Goal: Find specific page/section: Locate a particular part of the current website

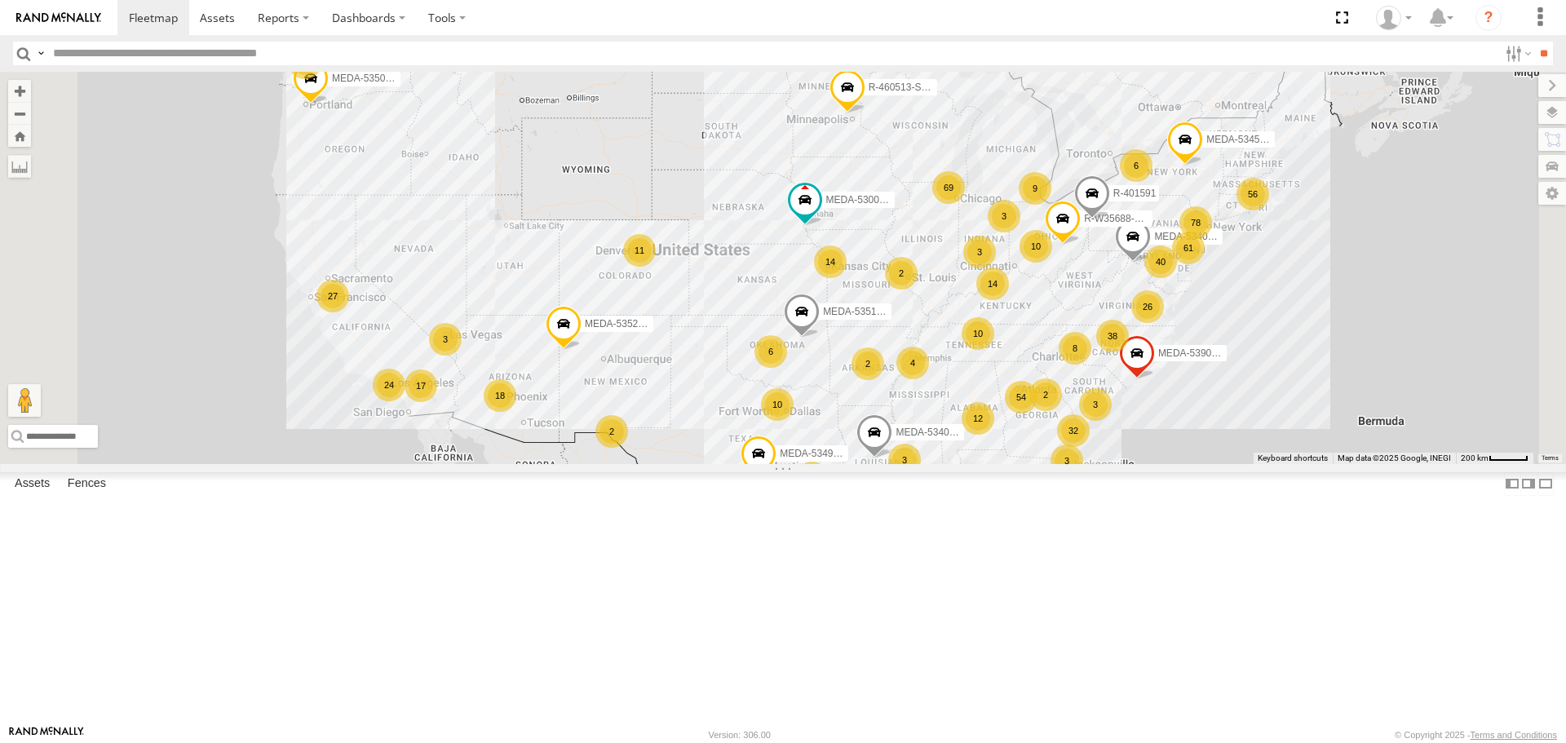
click at [258, 58] on input "text" at bounding box center [772, 54] width 1452 height 24
type input "******"
click at [1534, 42] on input "**" at bounding box center [1543, 54] width 19 height 24
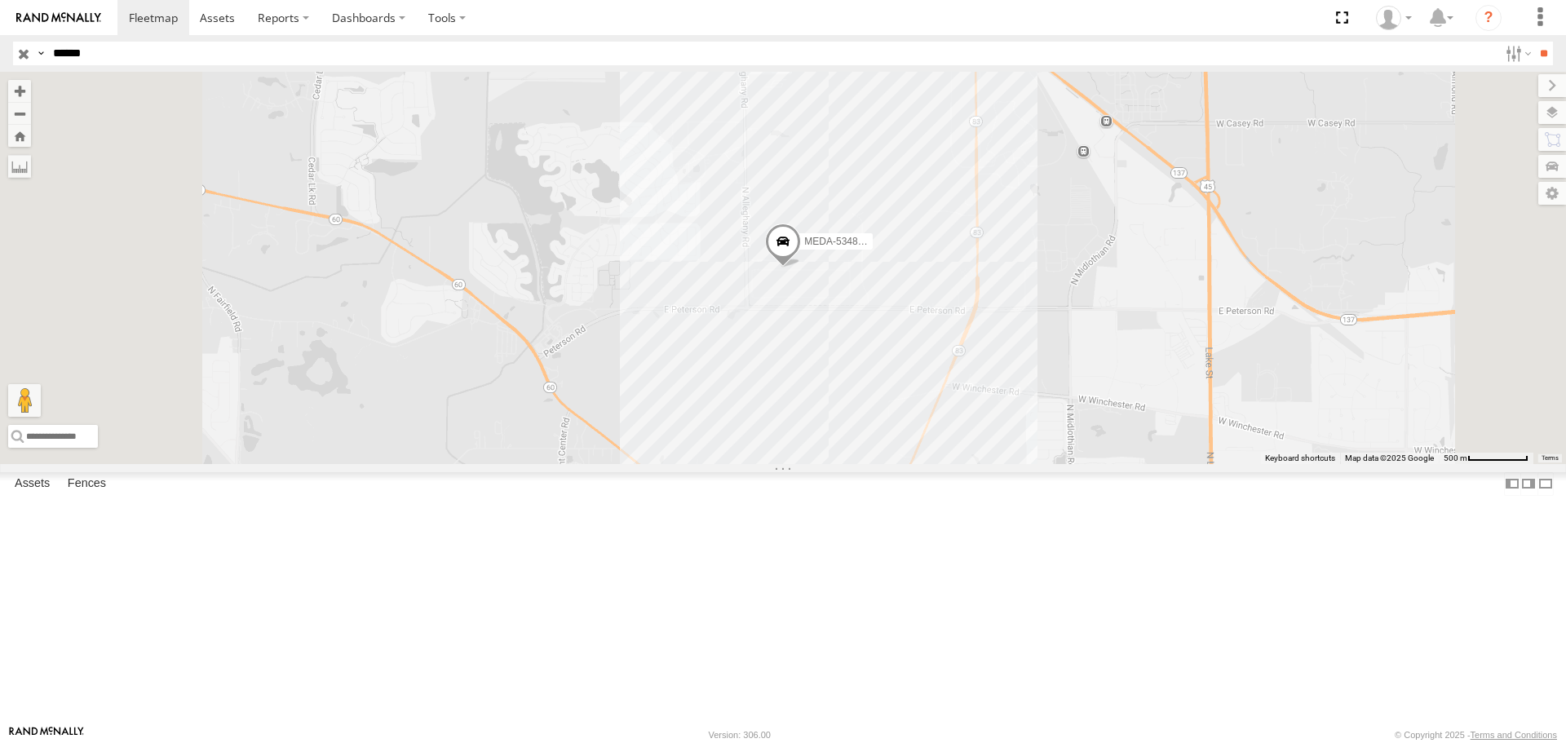
click at [0, 0] on div "C-02" at bounding box center [0, 0] width 0 height 0
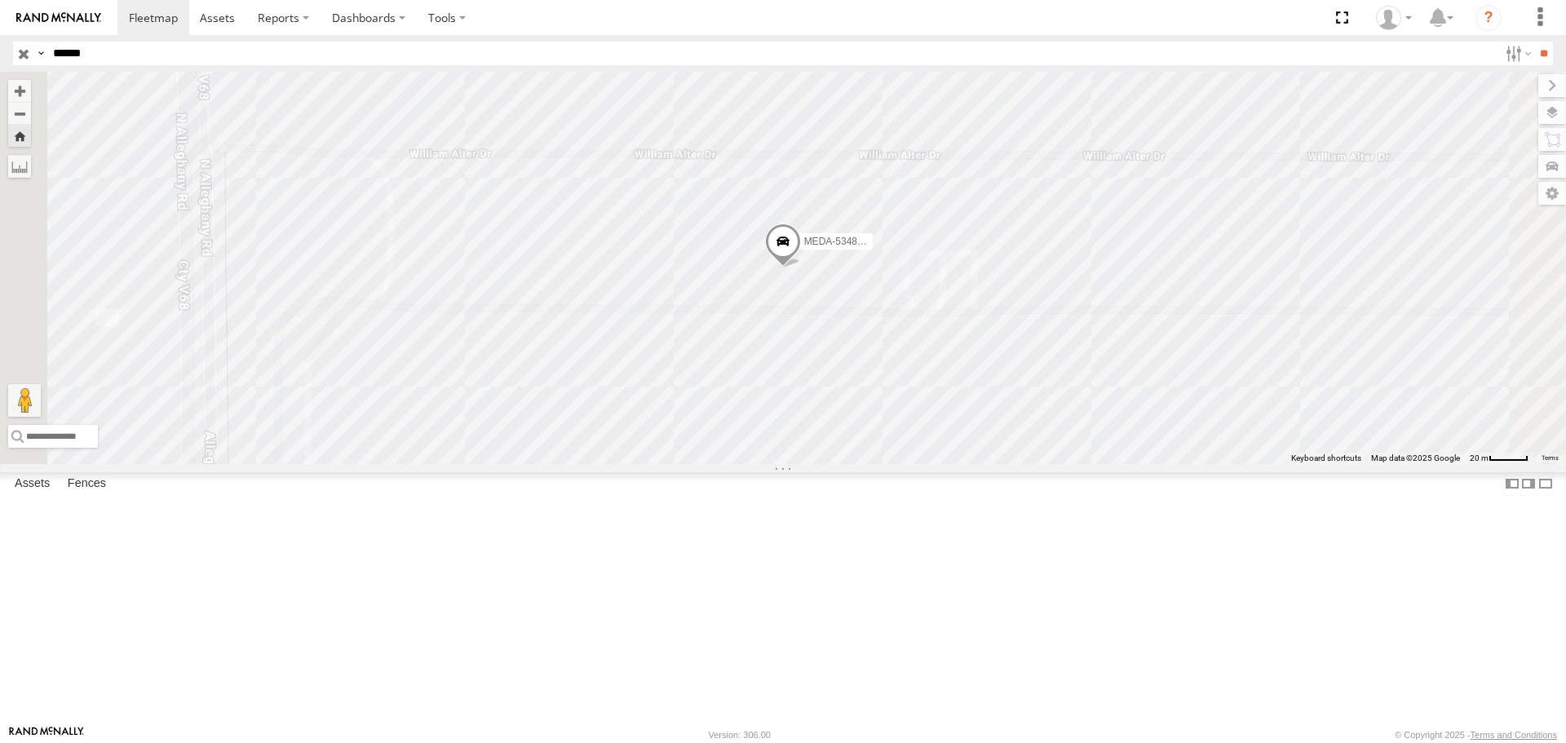
click at [0, 0] on span at bounding box center [0, 0] width 0 height 0
click at [1560, 108] on label at bounding box center [1537, 112] width 60 height 23
click at [0, 0] on span "Basemaps" at bounding box center [0, 0] width 0 height 0
click at [0, 0] on span "Satellite" at bounding box center [0, 0] width 0 height 0
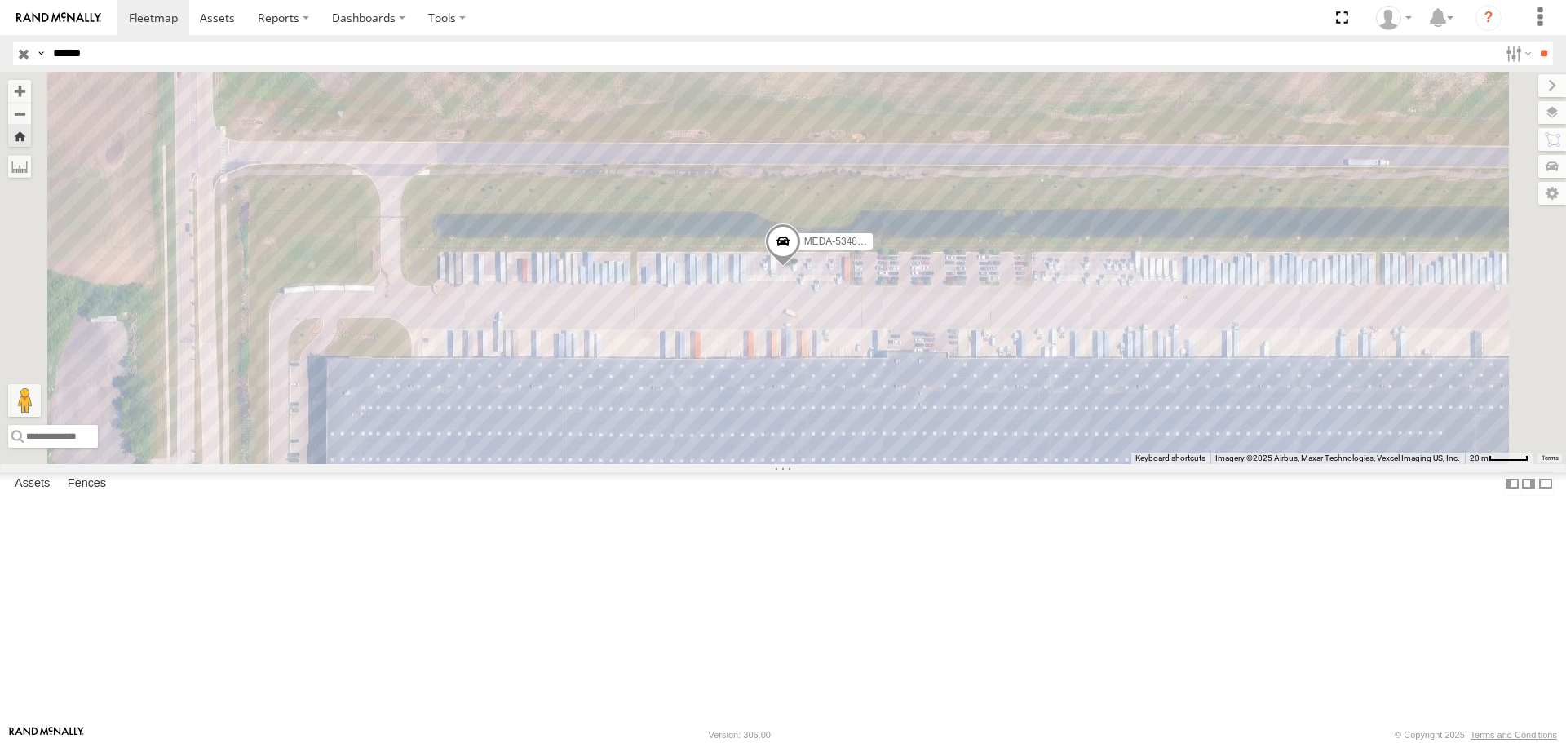
drag, startPoint x: 1171, startPoint y: 575, endPoint x: 1331, endPoint y: 556, distance: 161.1
click at [1276, 463] on div "MEDA-534803-Swing" at bounding box center [783, 268] width 1566 height 392
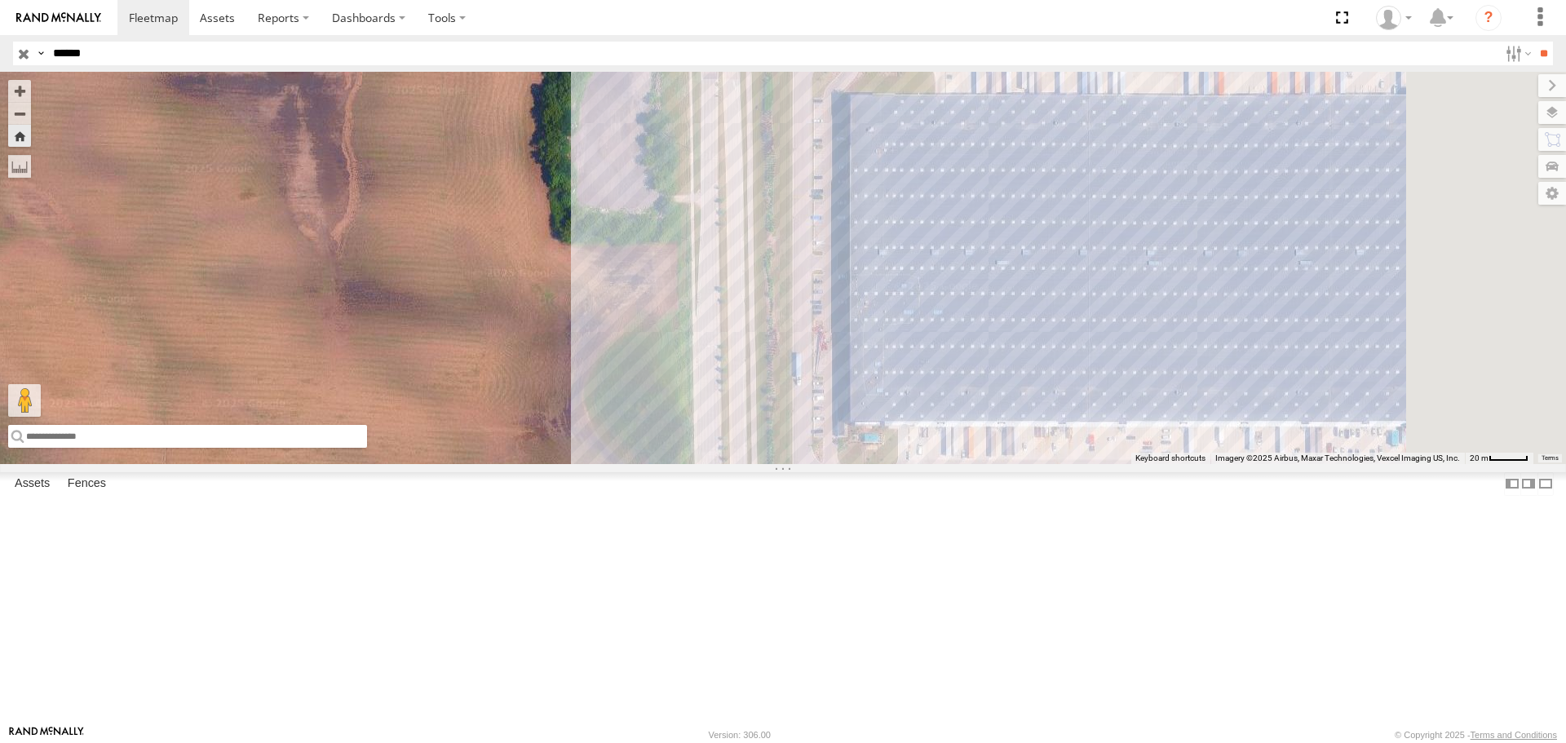
drag, startPoint x: 891, startPoint y: 520, endPoint x: 694, endPoint y: 463, distance: 204.5
click at [290, 492] on main "To navigate the map with touch gestures double-tap and hold your finger on the …" at bounding box center [783, 398] width 1566 height 653
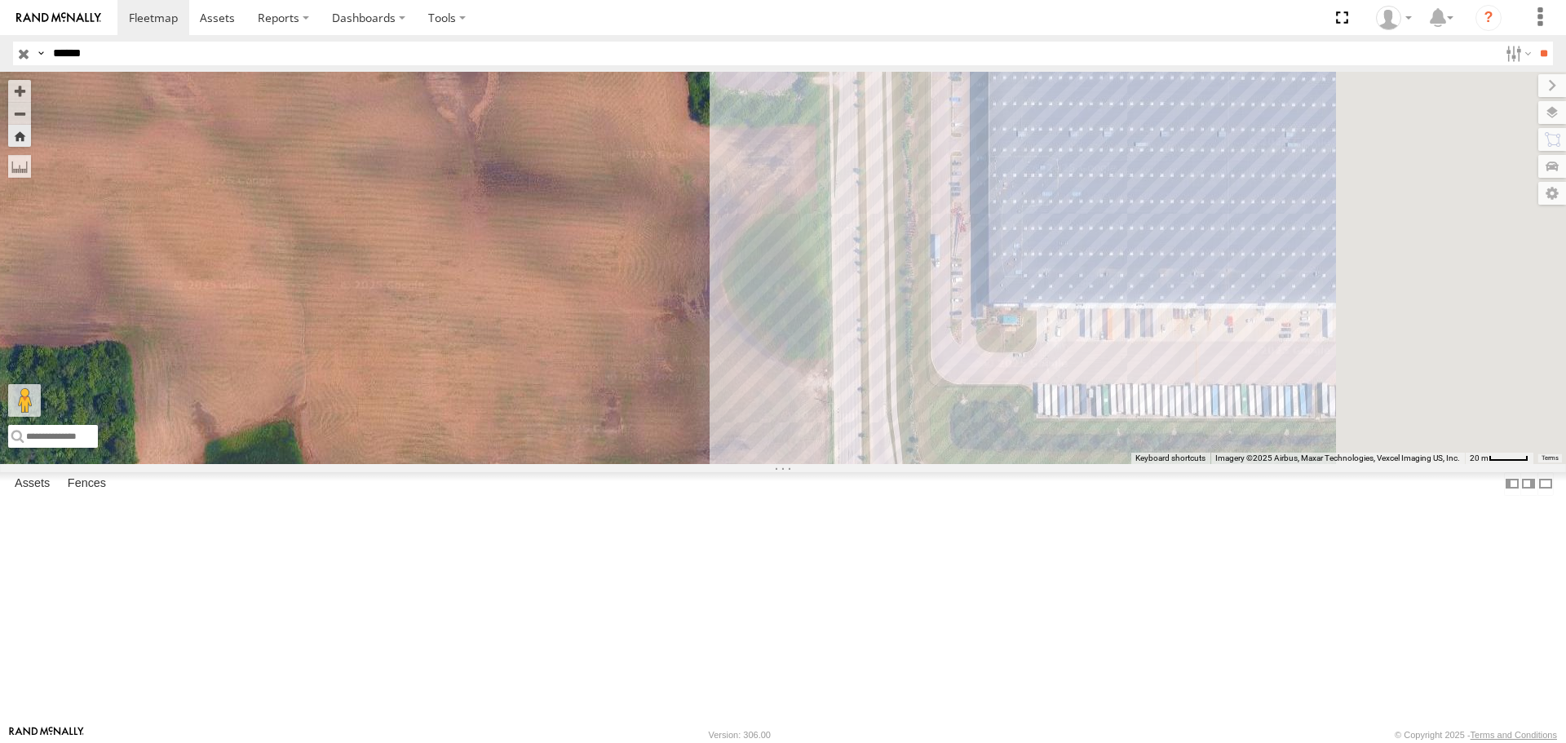
drag, startPoint x: 1043, startPoint y: 392, endPoint x: 39, endPoint y: 399, distance: 1004.3
click at [39, 399] on main "To navigate the map with touch gestures double-tap and hold your finger on the …" at bounding box center [783, 398] width 1566 height 653
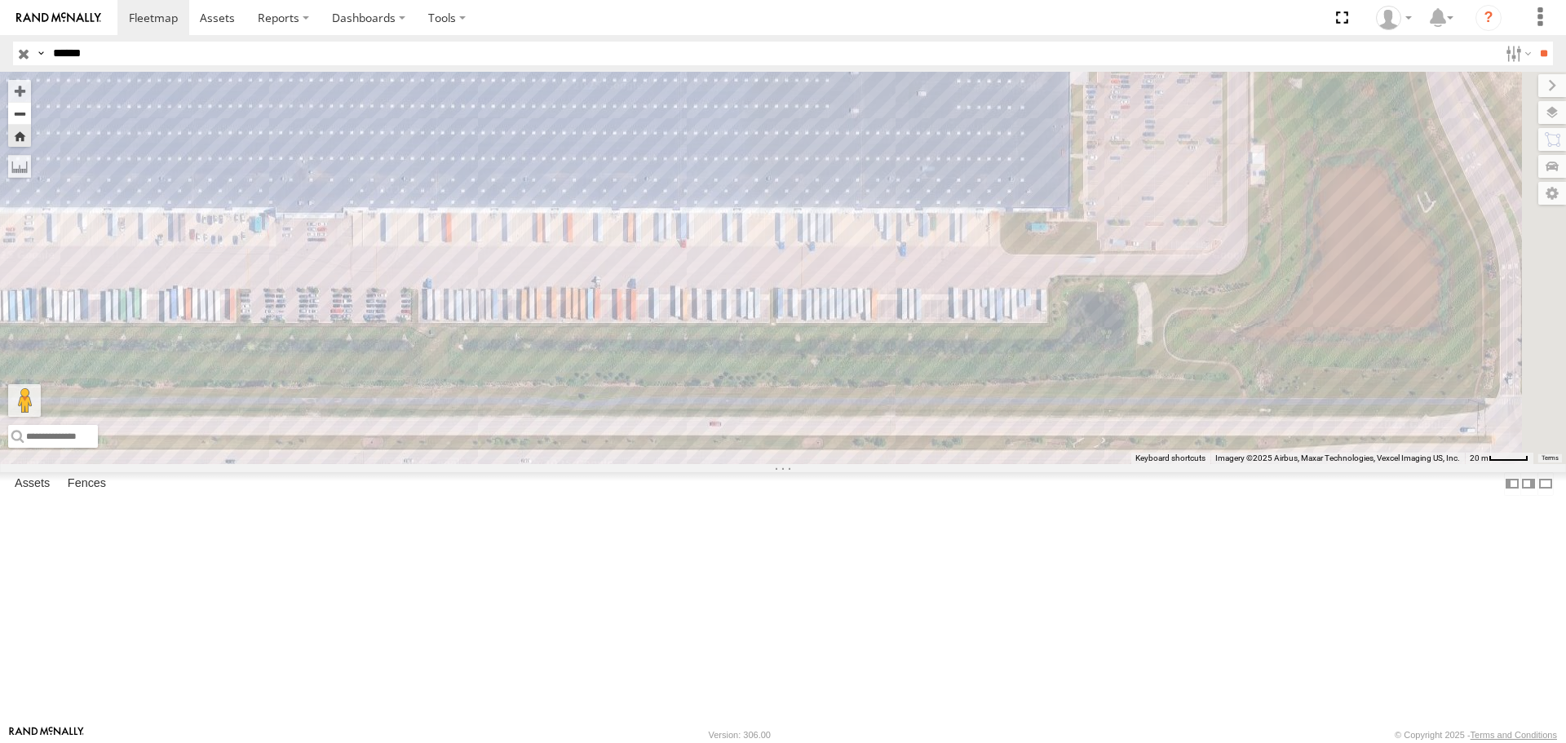
click at [31, 118] on button "Zoom out" at bounding box center [19, 113] width 23 height 23
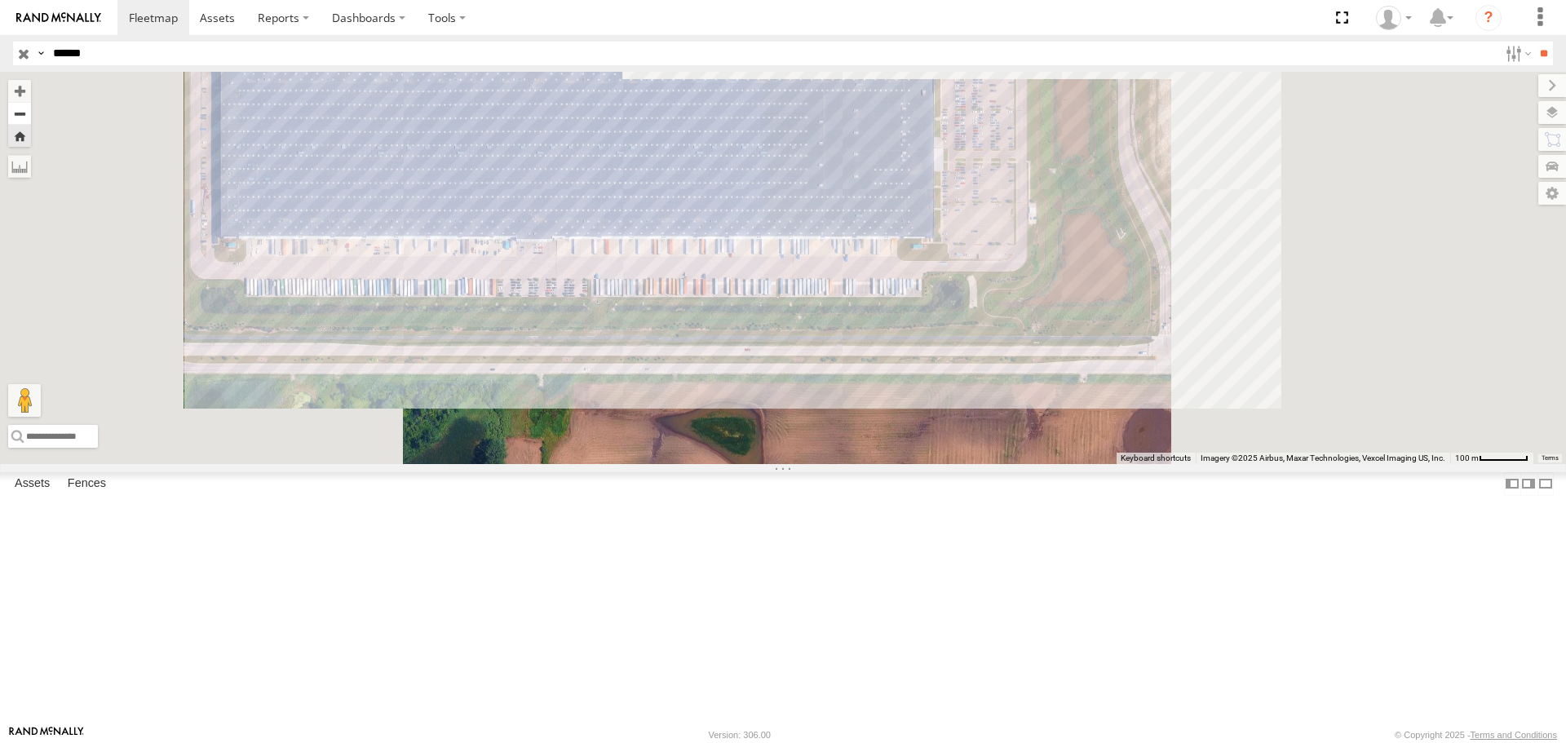
click at [31, 118] on button "Zoom out" at bounding box center [19, 113] width 23 height 23
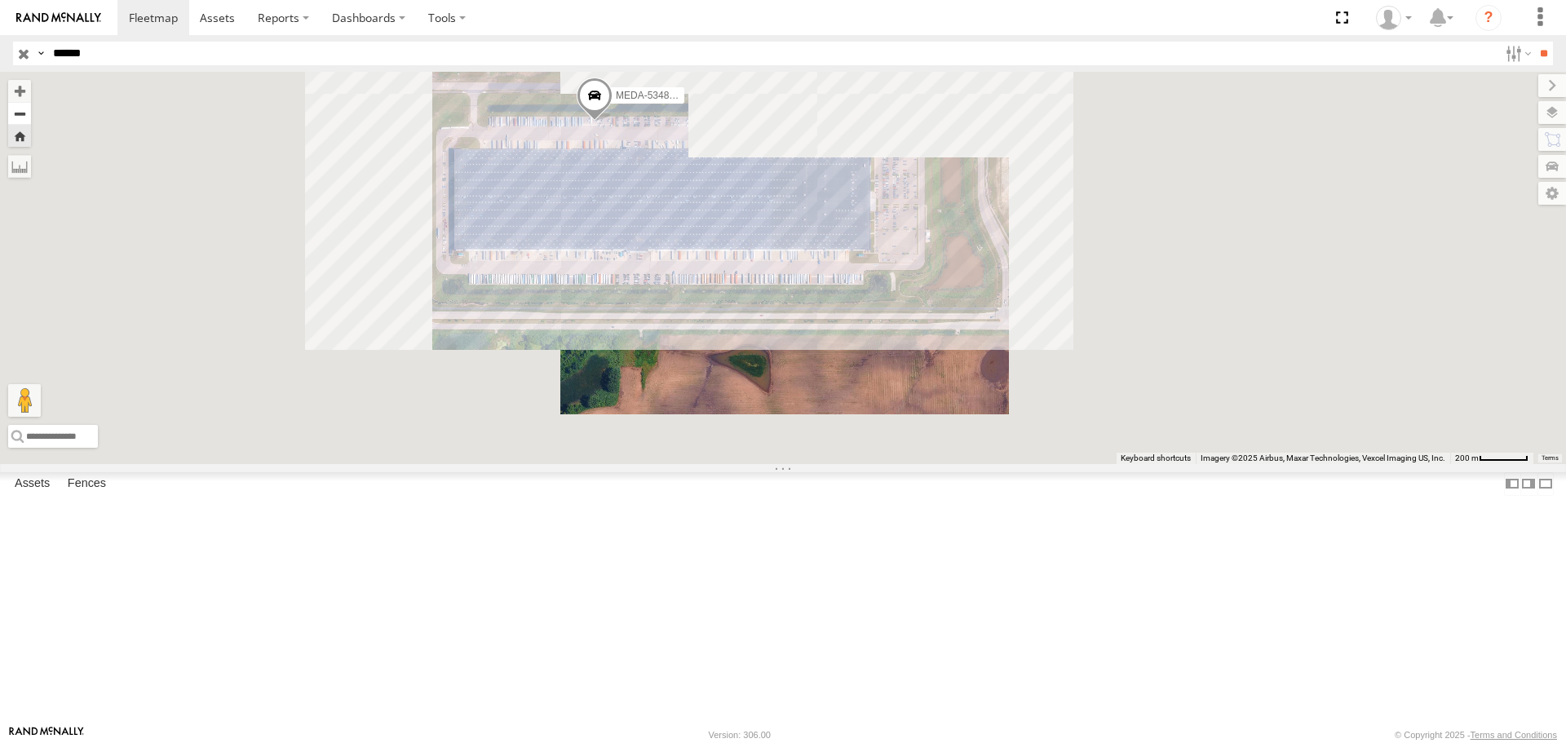
click at [31, 118] on button "Zoom out" at bounding box center [19, 113] width 23 height 23
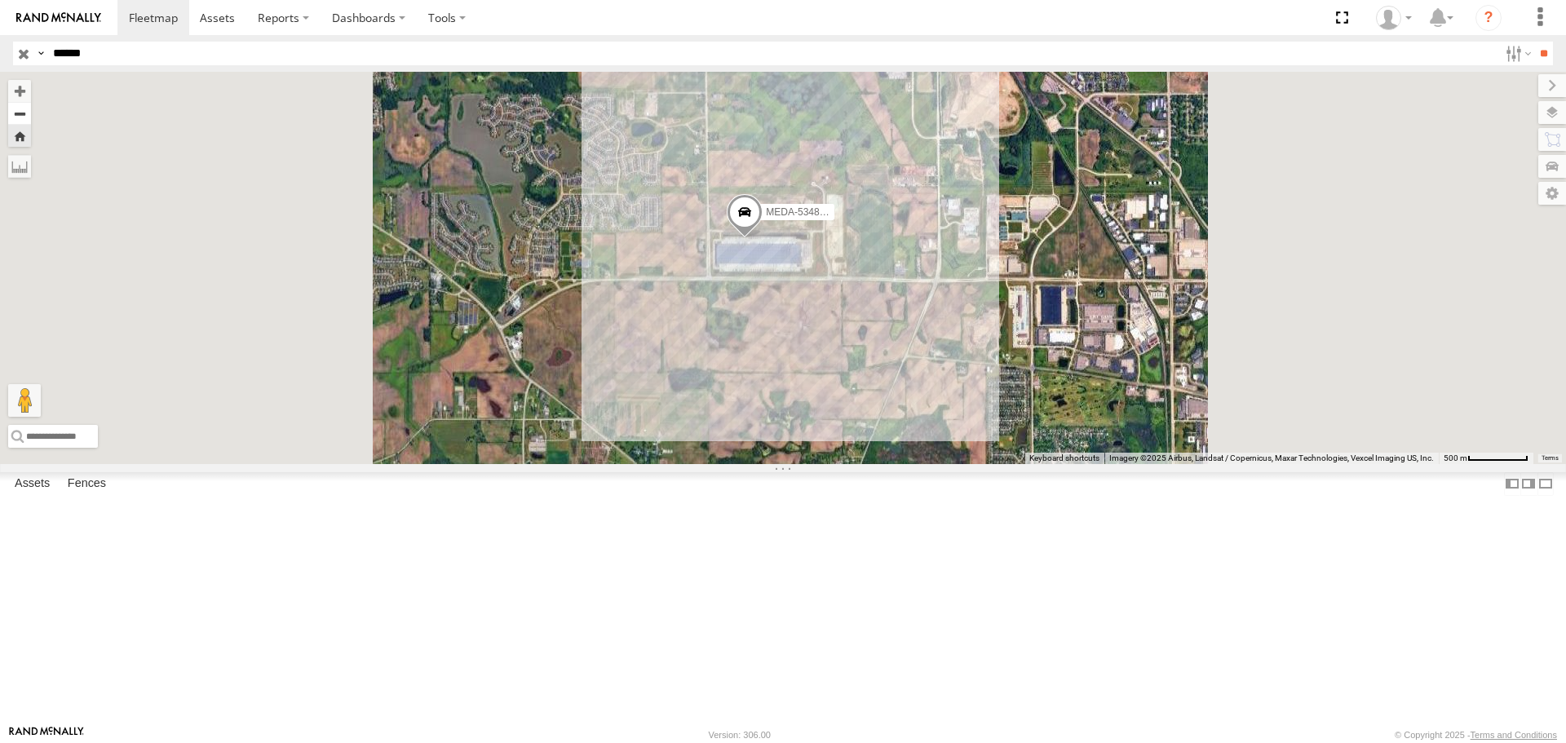
click at [31, 118] on button "Zoom out" at bounding box center [19, 113] width 23 height 23
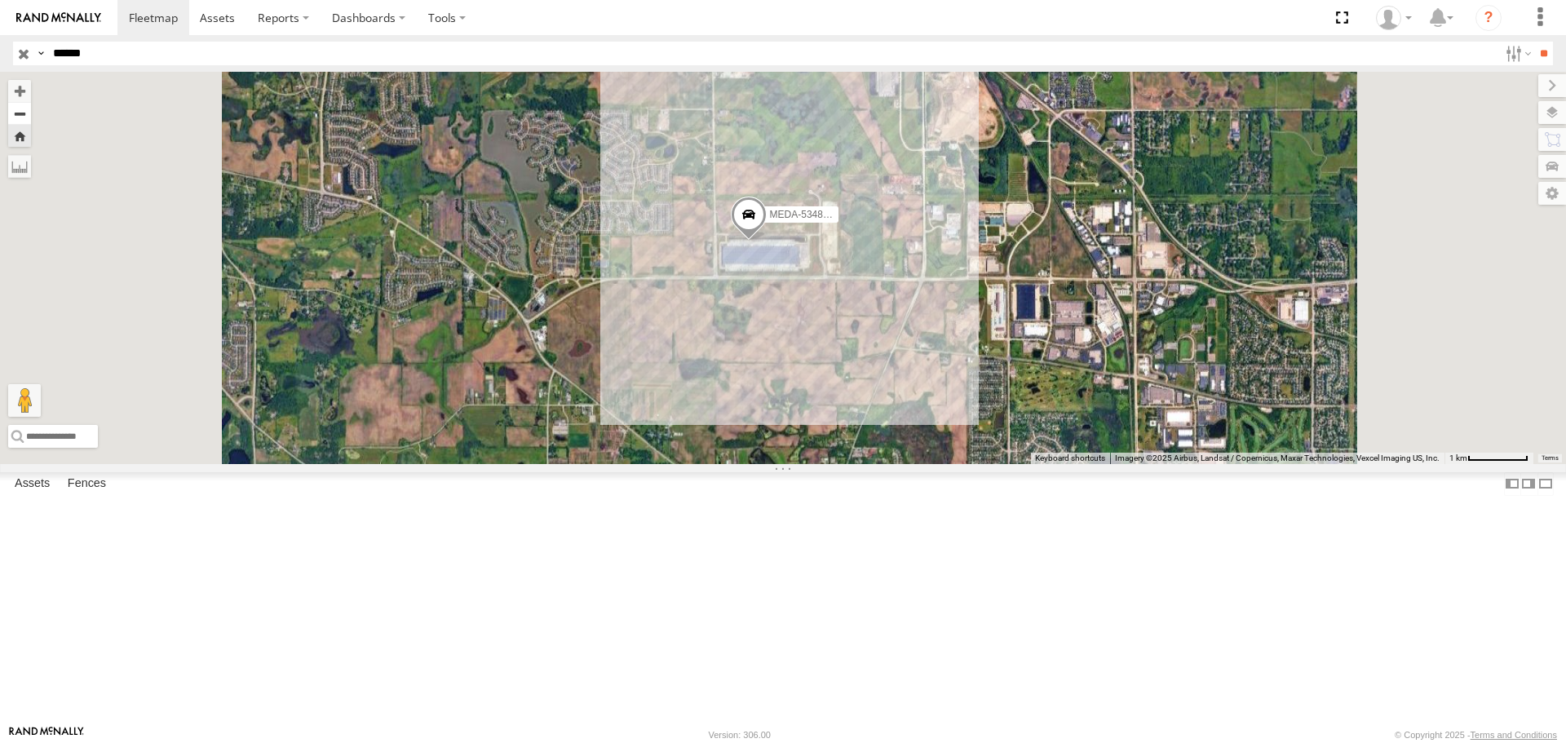
click at [31, 118] on button "Zoom out" at bounding box center [19, 113] width 23 height 23
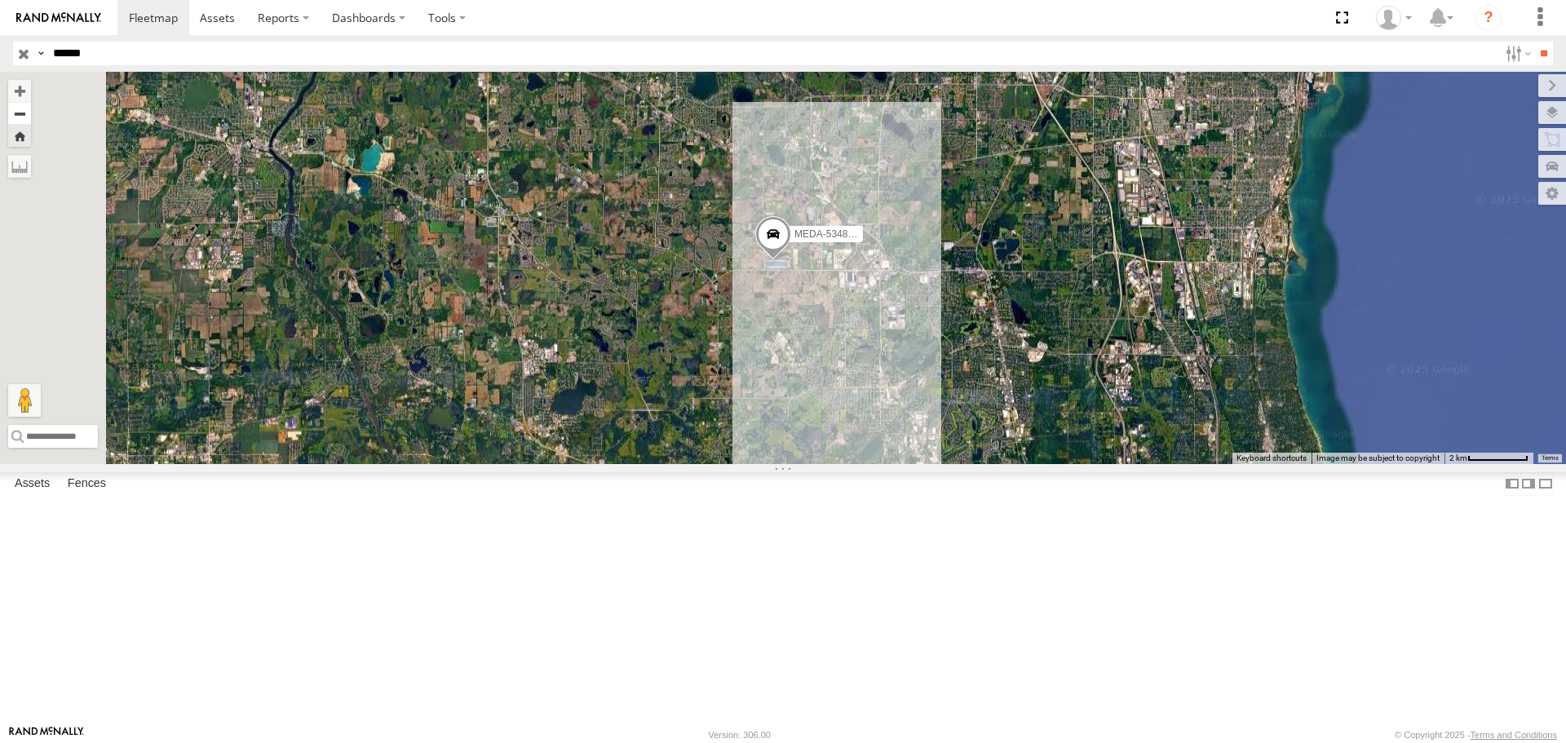
click at [31, 119] on button "Zoom out" at bounding box center [19, 113] width 23 height 23
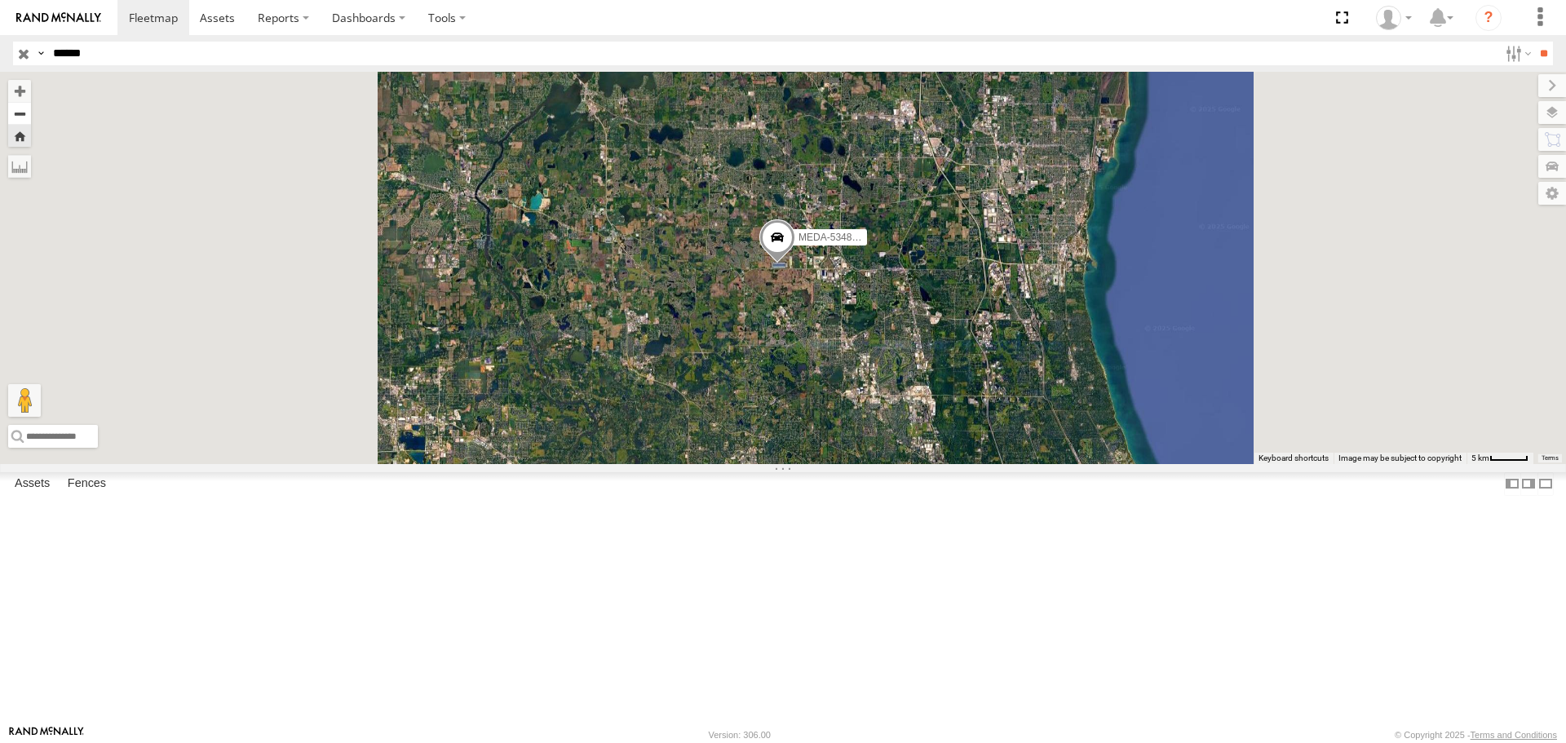
click at [31, 119] on button "Zoom out" at bounding box center [19, 113] width 23 height 23
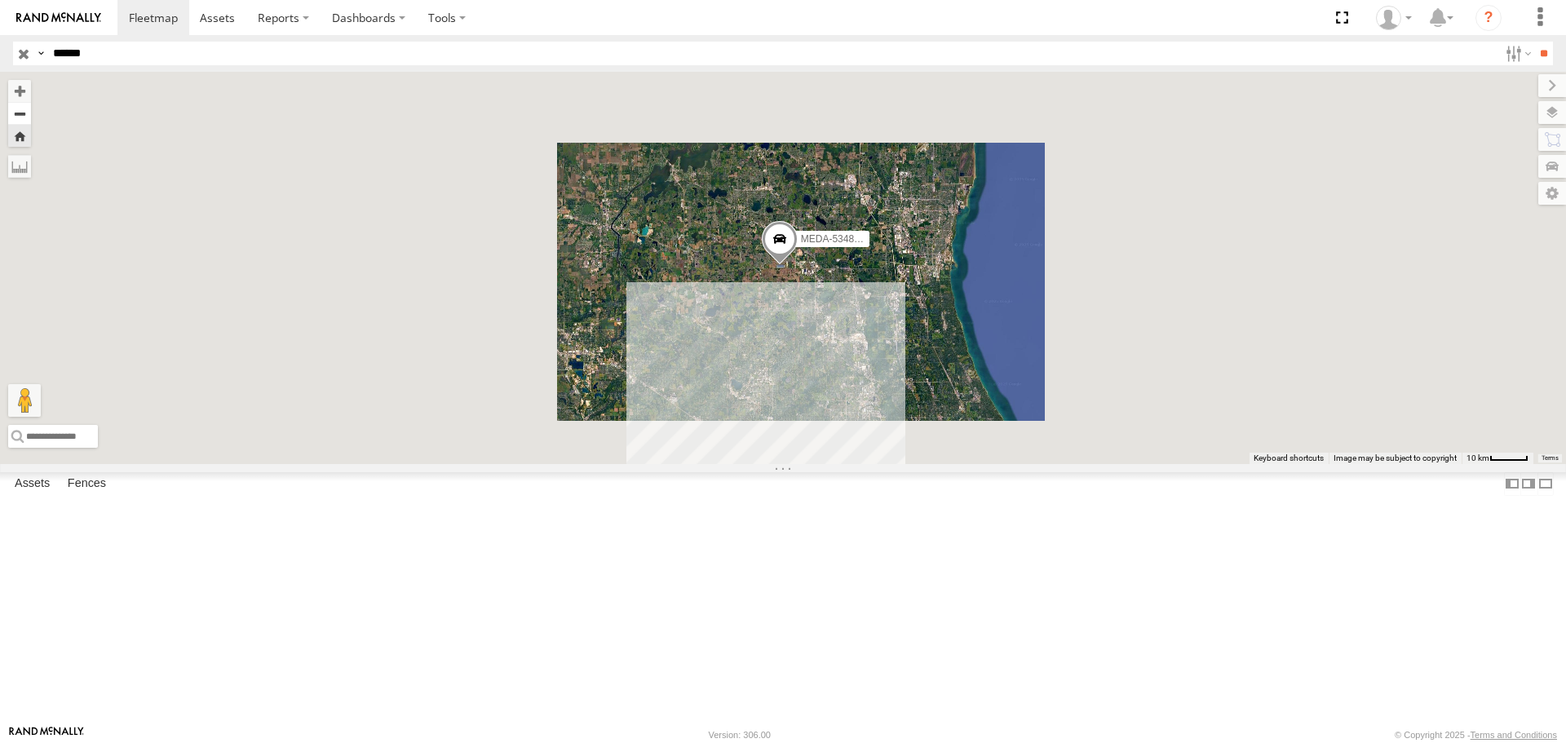
click at [31, 119] on button "Zoom out" at bounding box center [19, 113] width 23 height 23
